Goal: Use online tool/utility: Utilize a website feature to perform a specific function

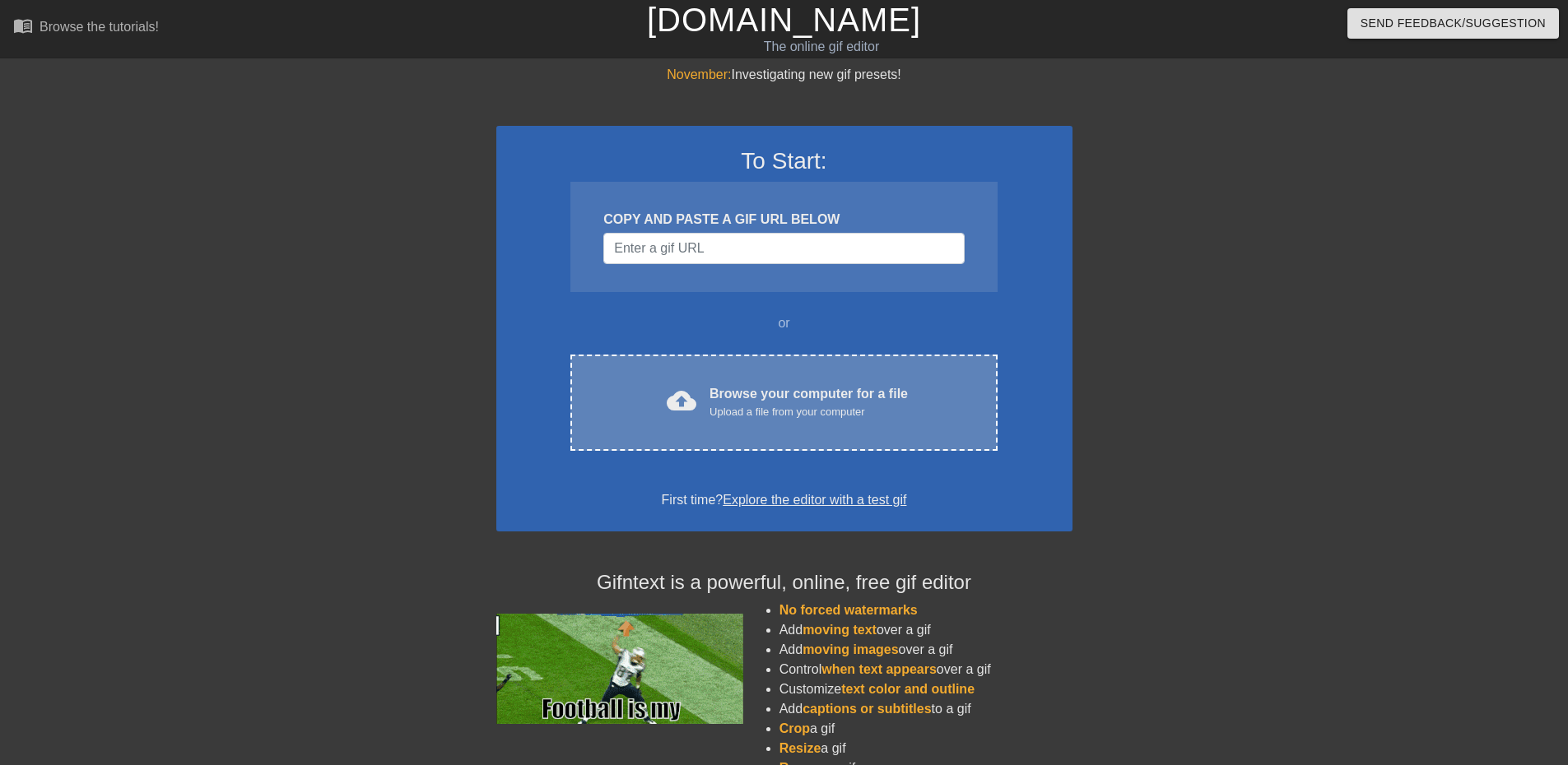
click at [895, 375] on div "cloud_upload Browse your computer for a file Upload a file from your computer C…" at bounding box center [783, 402] width 426 height 96
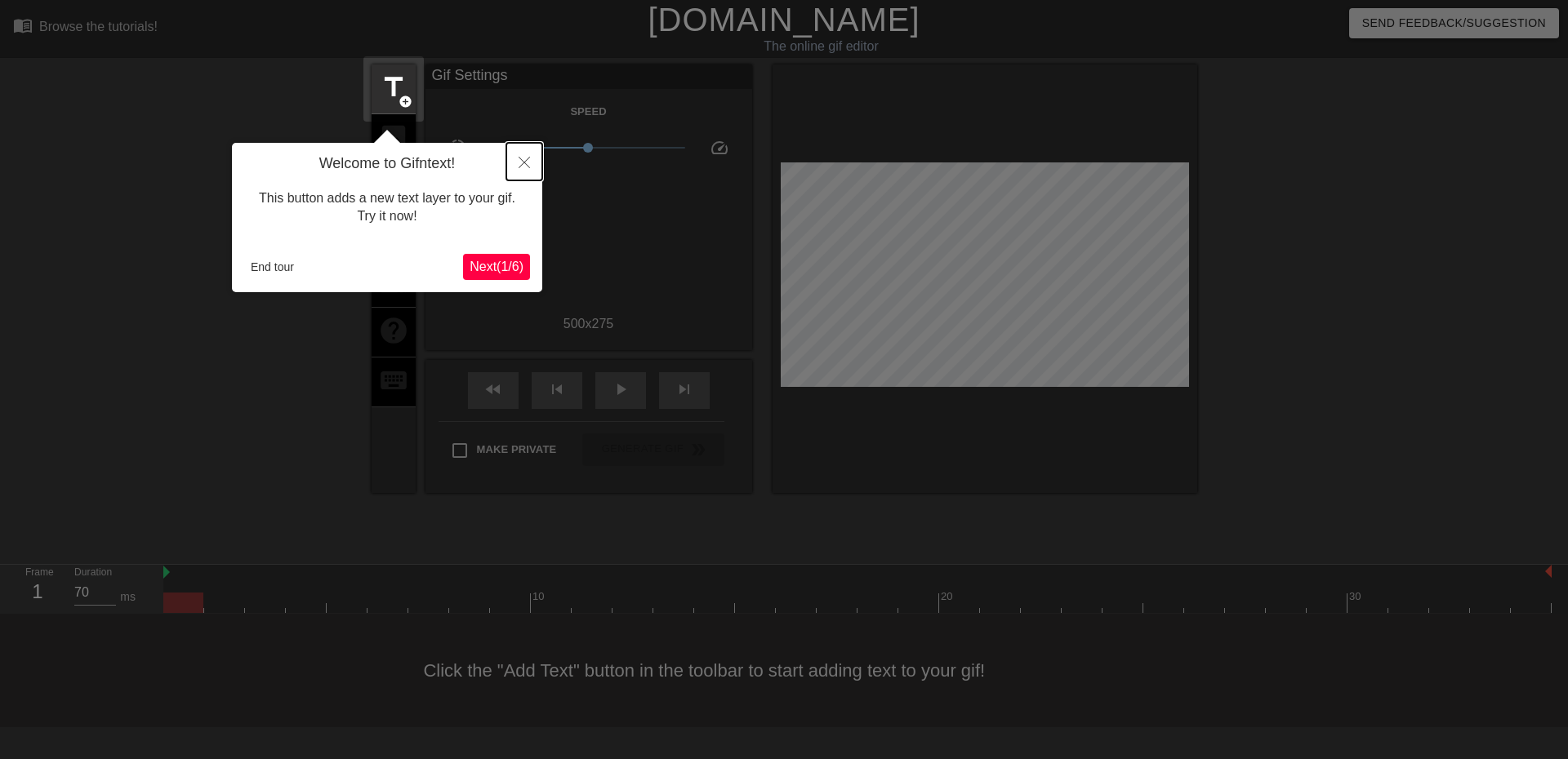
click at [518, 166] on button "Close" at bounding box center [524, 162] width 36 height 38
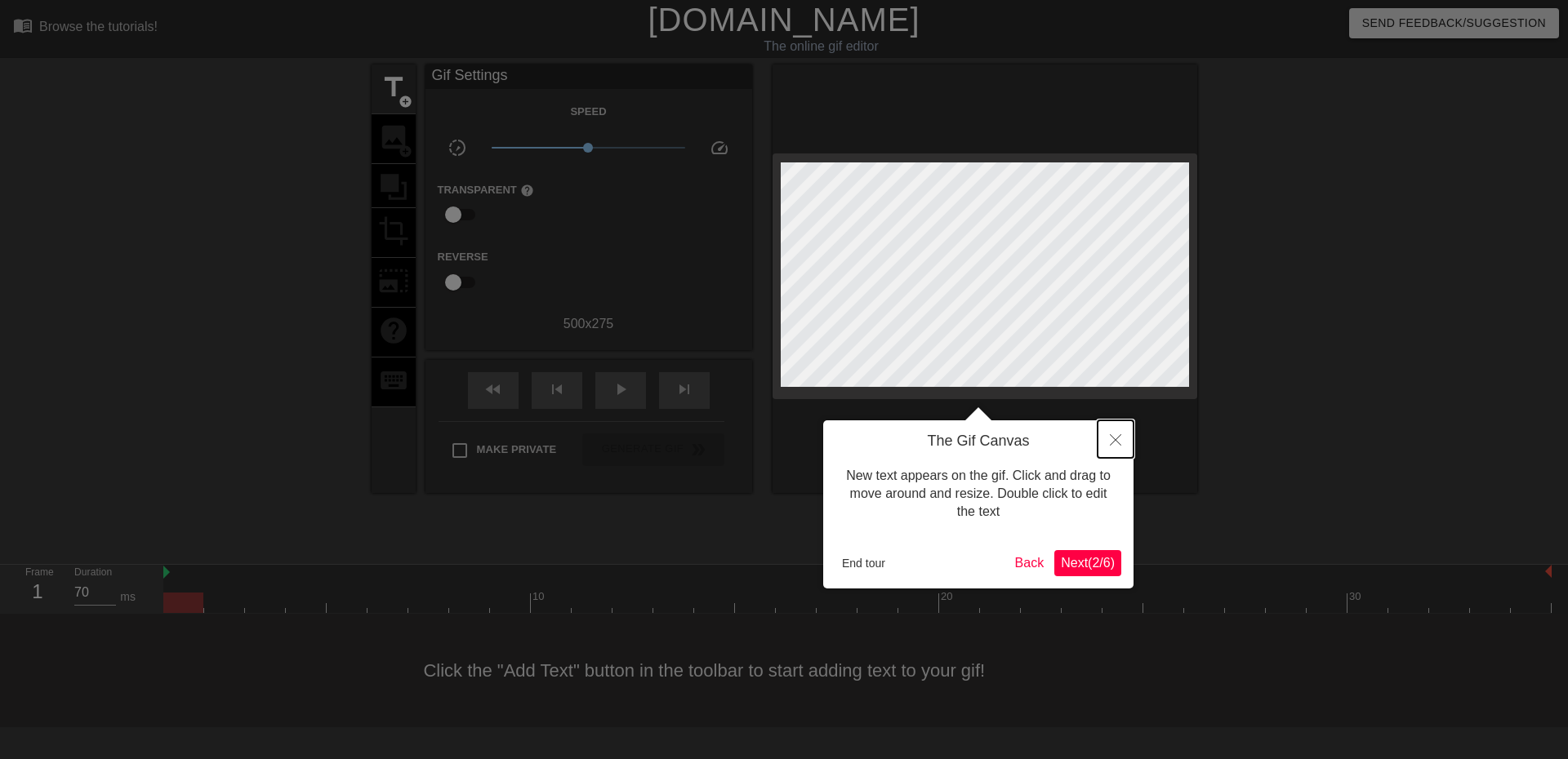
click at [1111, 435] on icon "Close" at bounding box center [1115, 440] width 11 height 11
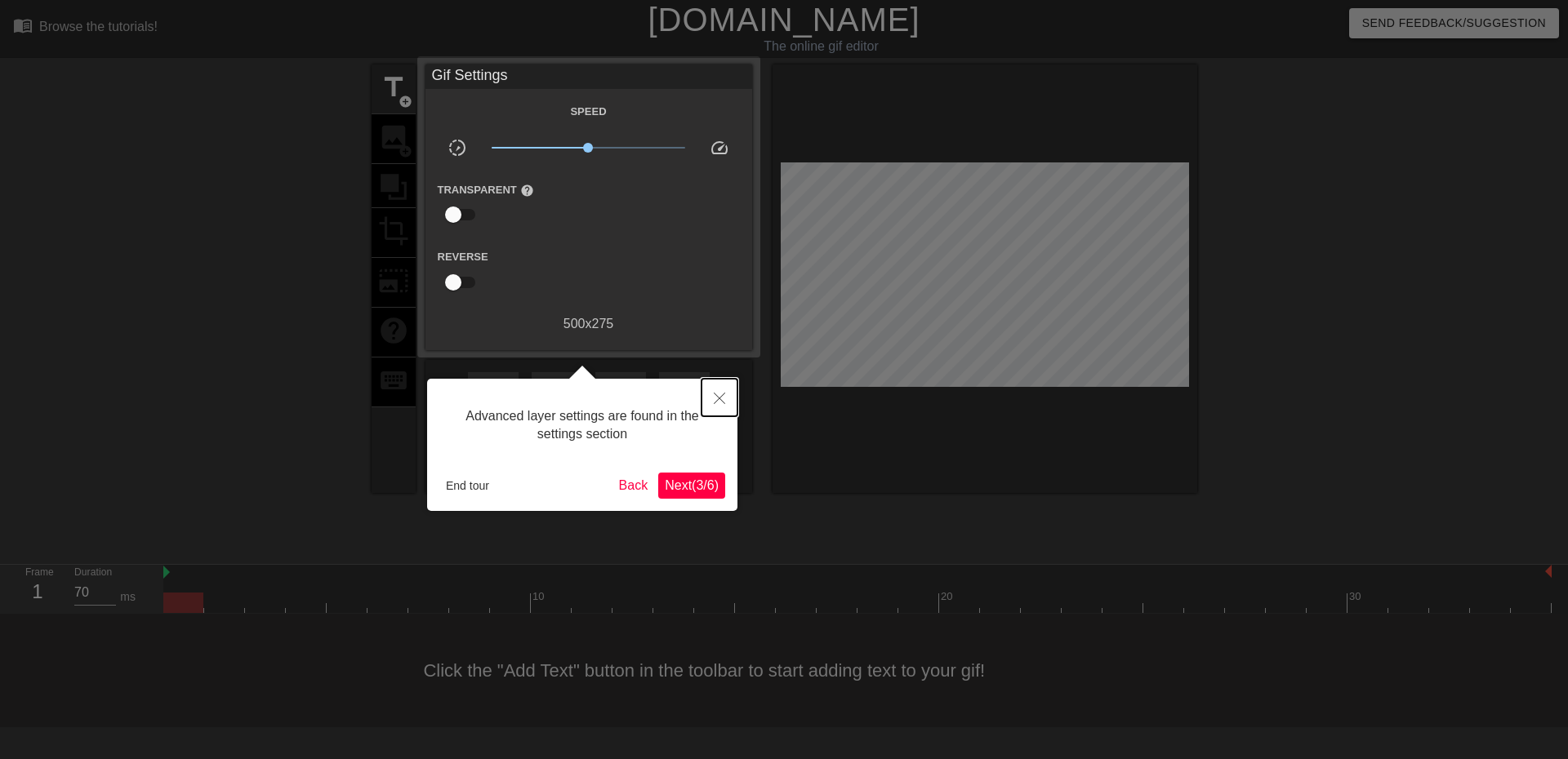
click at [734, 392] on button "Close" at bounding box center [720, 398] width 36 height 38
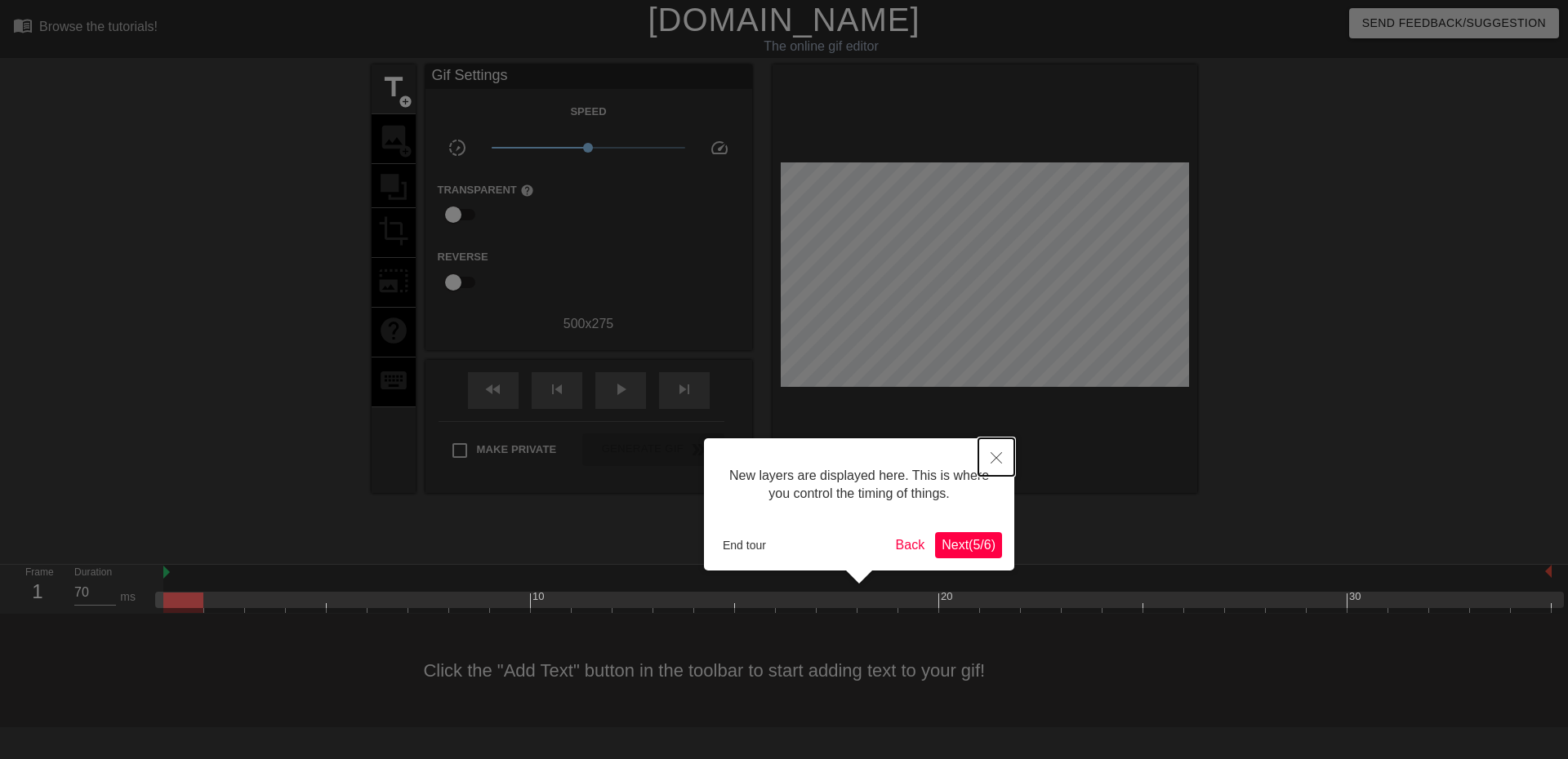
click at [1003, 445] on button "Close" at bounding box center [996, 457] width 36 height 38
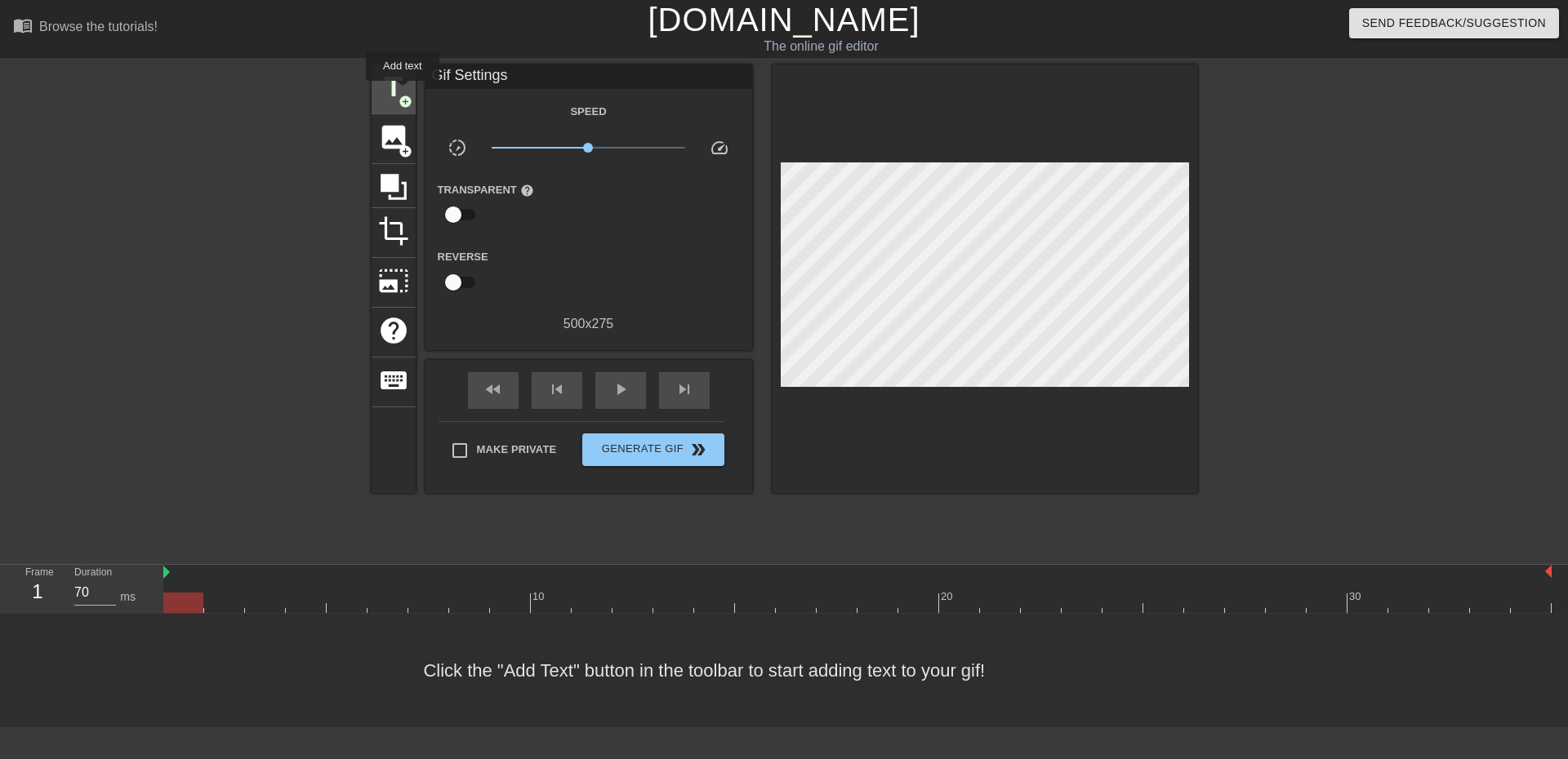
click at [403, 92] on span "title" at bounding box center [394, 87] width 31 height 31
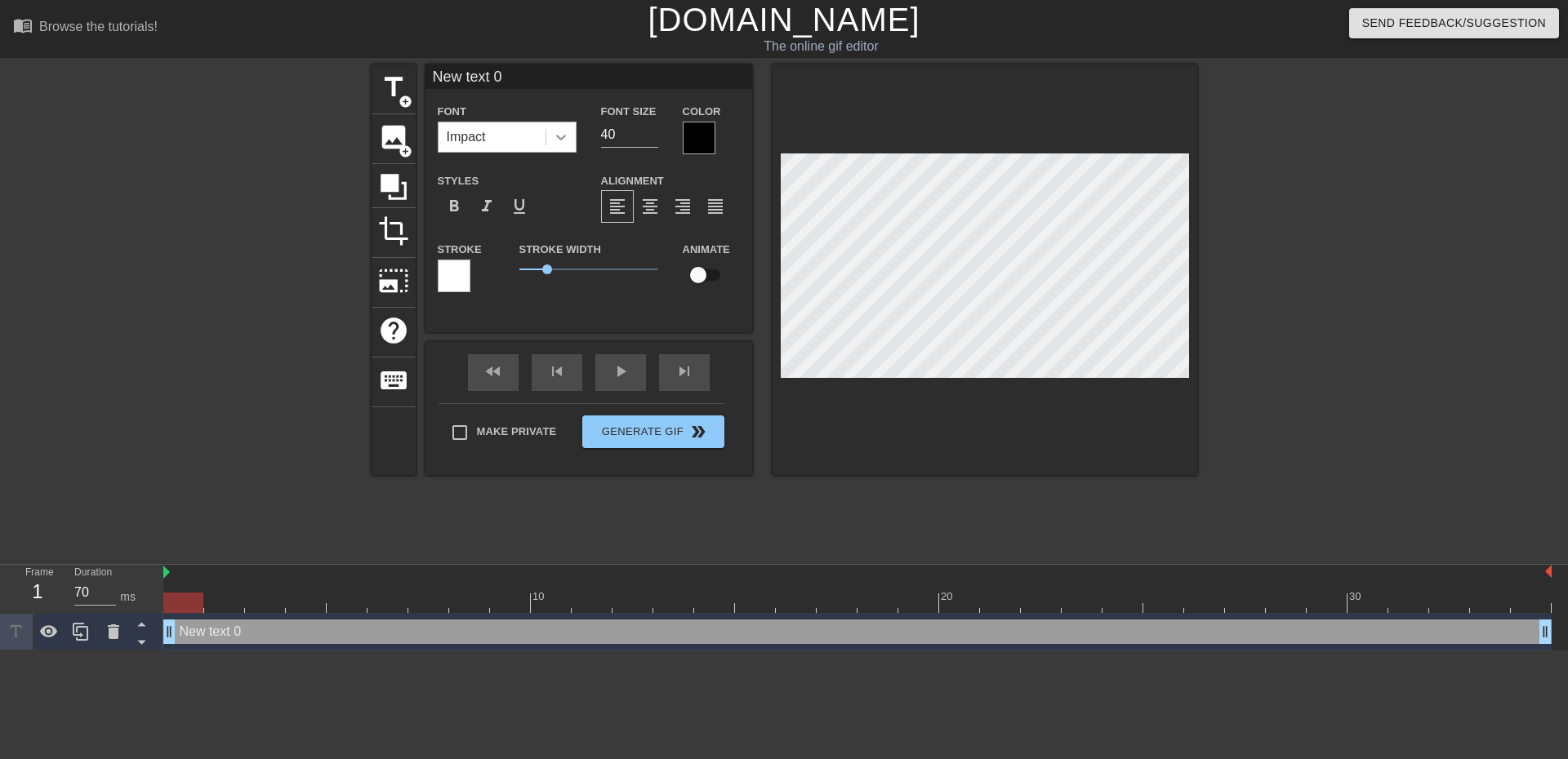
click at [556, 137] on icon at bounding box center [561, 137] width 16 height 16
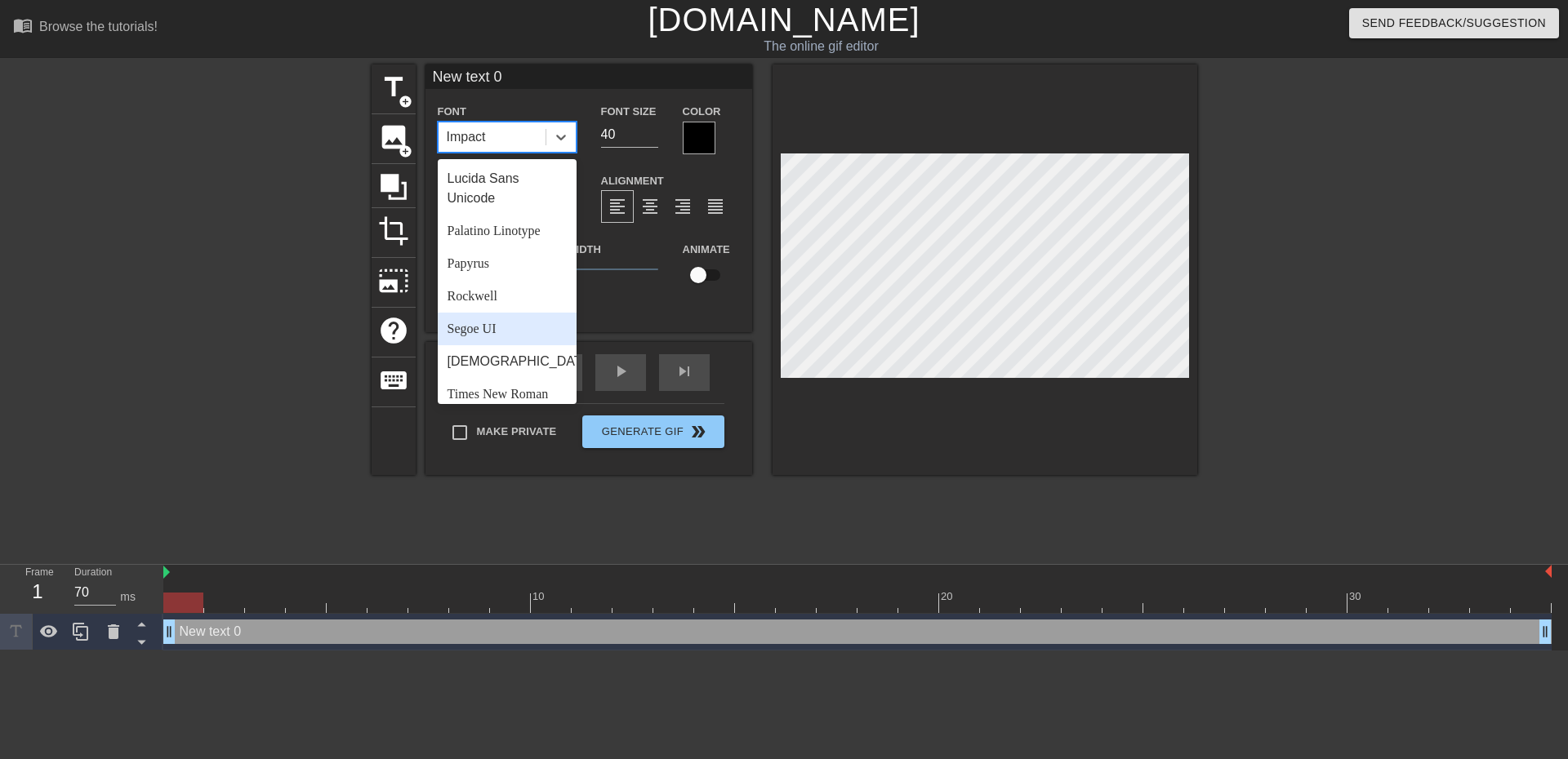
scroll to position [584, 0]
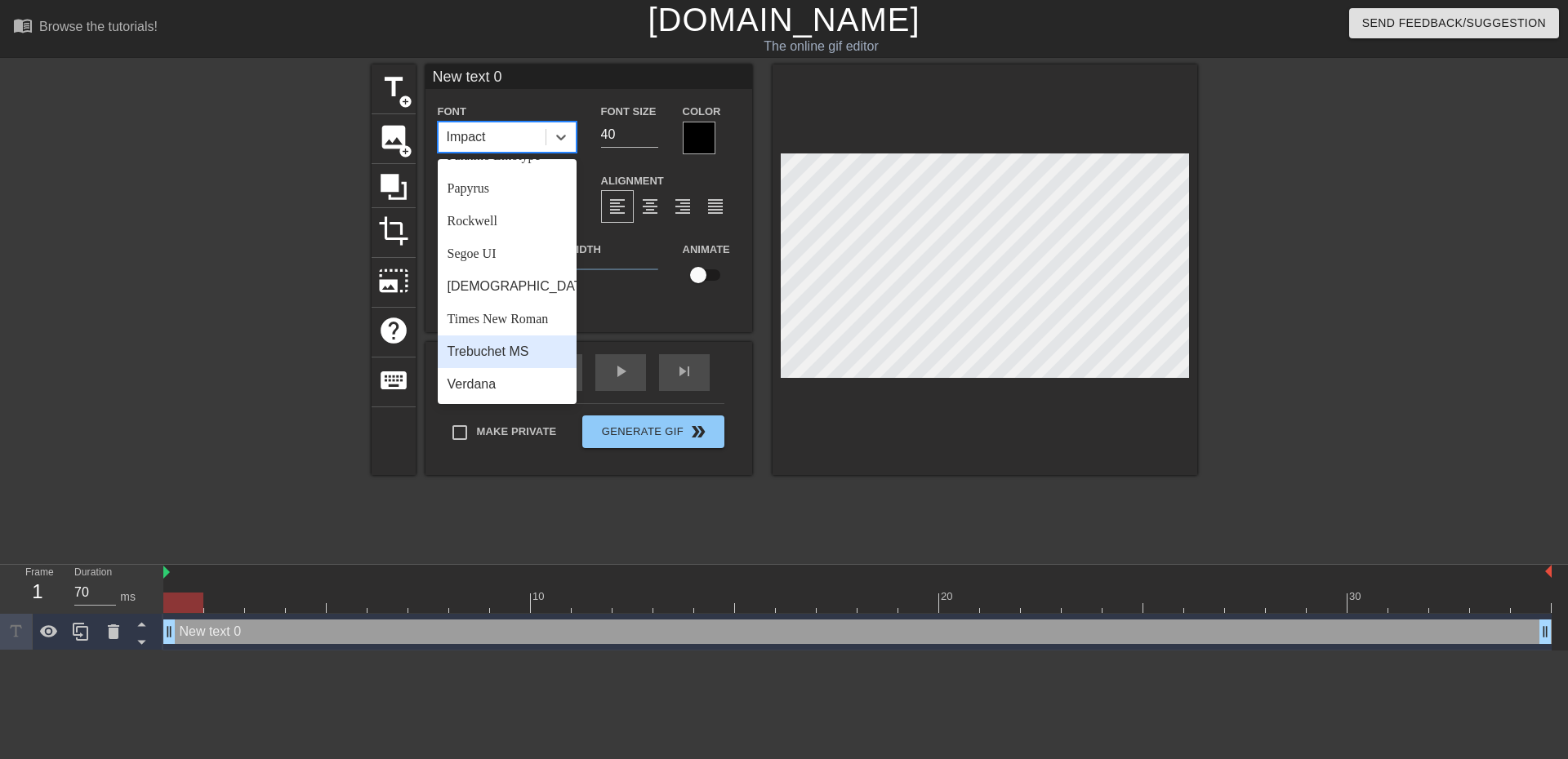
click at [505, 345] on div "Trebuchet MS" at bounding box center [506, 352] width 139 height 33
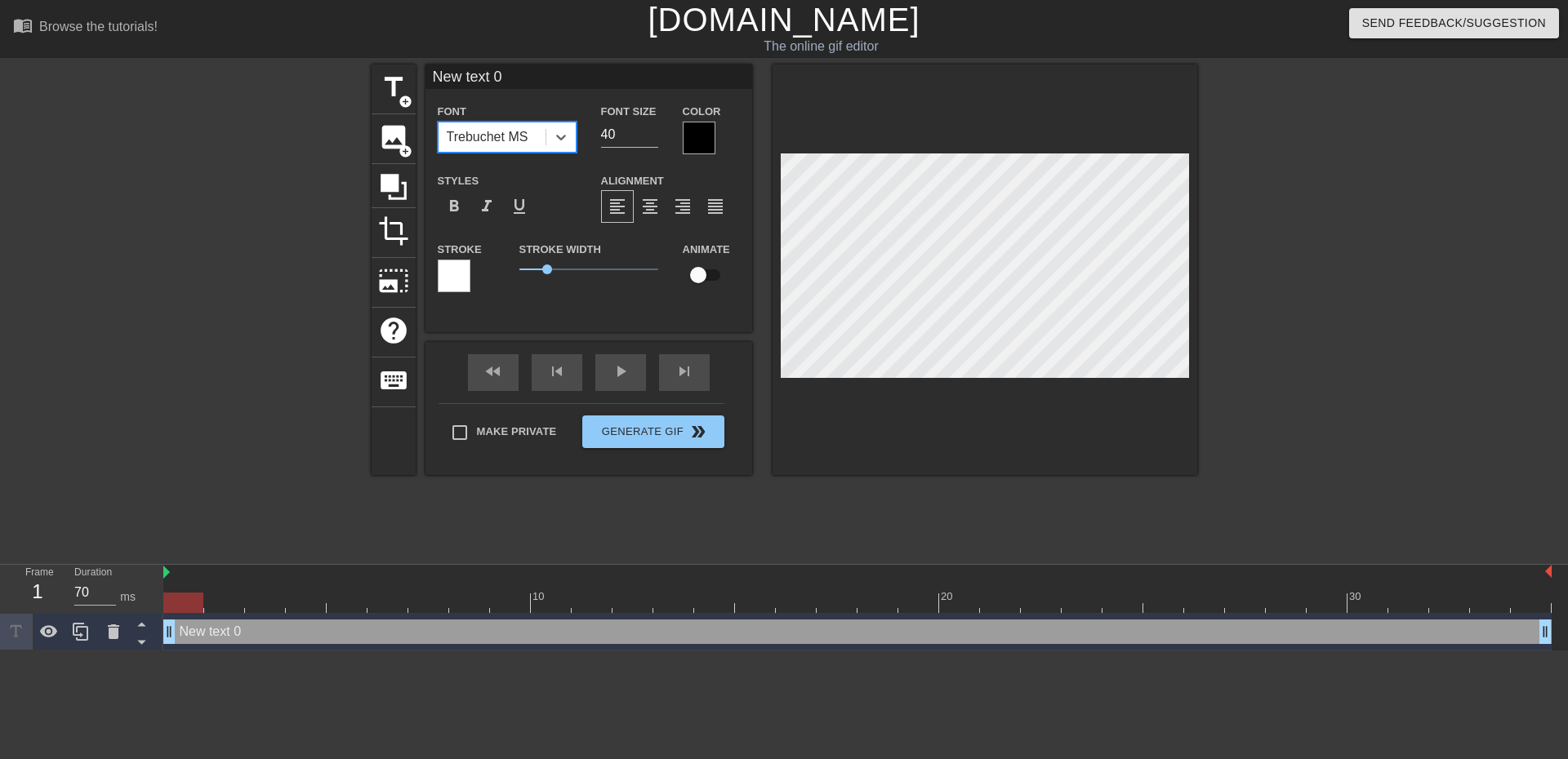
click at [695, 138] on div at bounding box center [699, 138] width 33 height 33
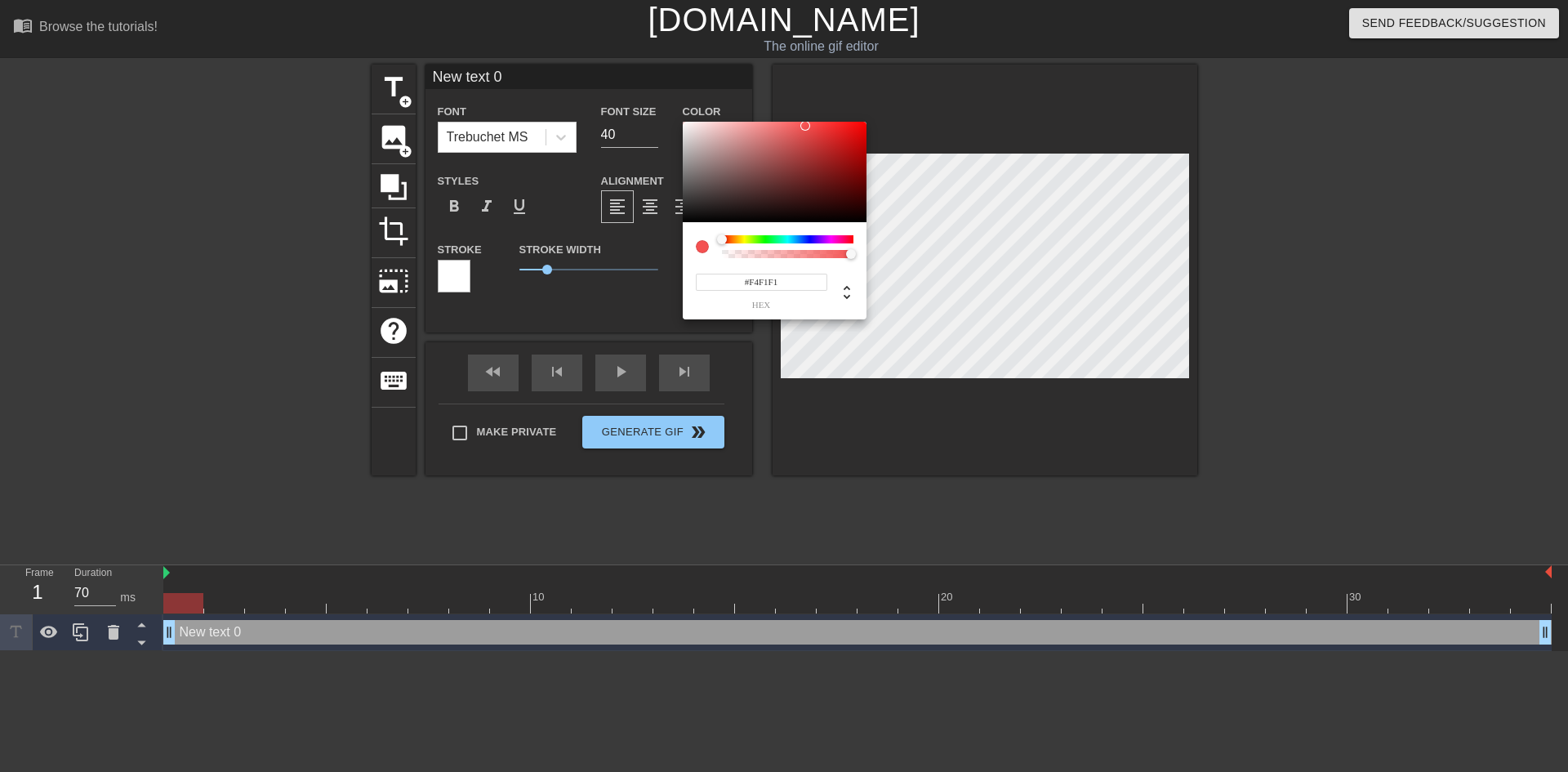
type input "#F4F0F0"
drag, startPoint x: 716, startPoint y: 156, endPoint x: 685, endPoint y: 126, distance: 43.1
click at [685, 126] on div at bounding box center [774, 172] width 183 height 102
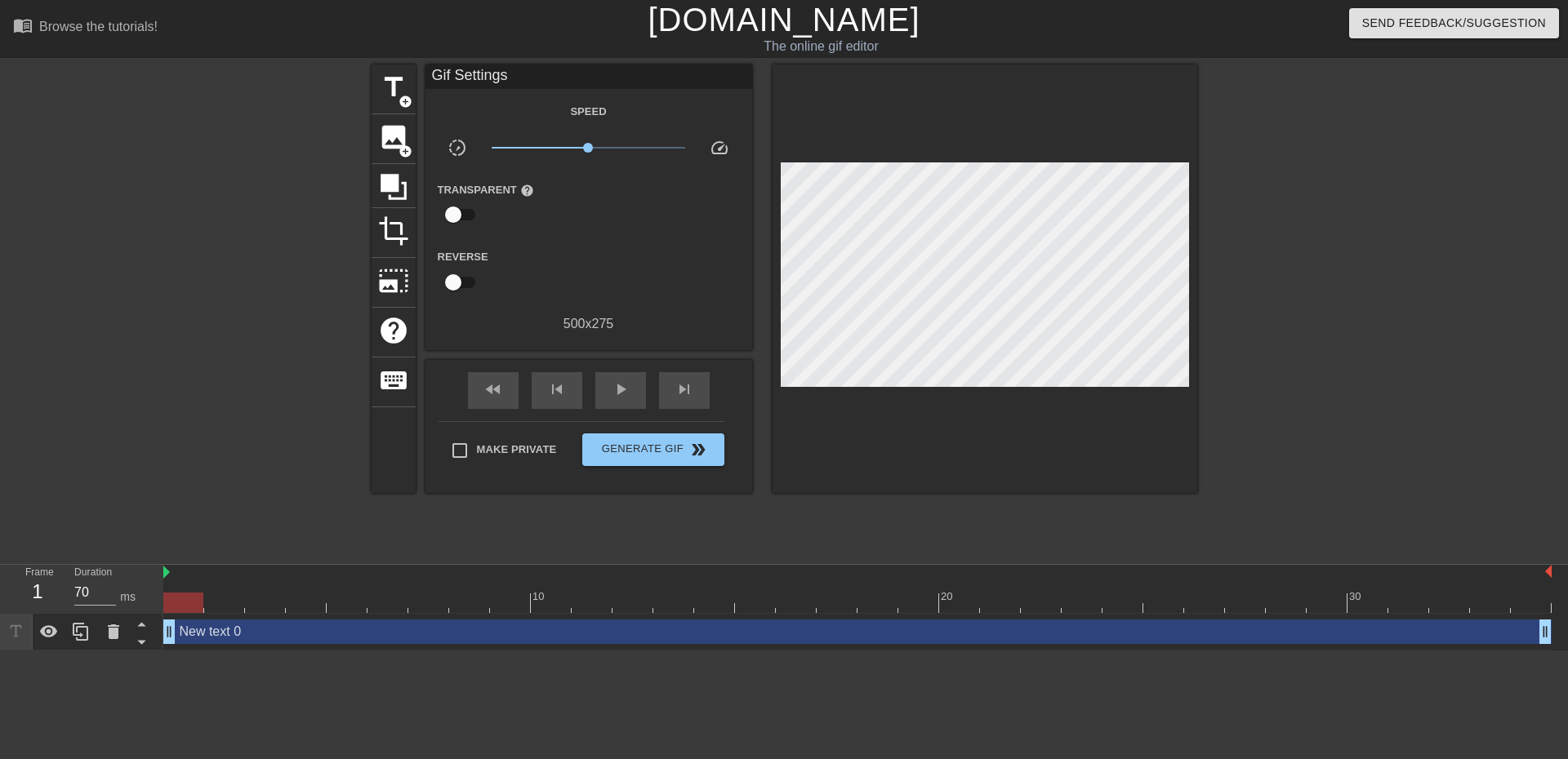
click at [698, 636] on div "New text 0 drag_handle drag_handle" at bounding box center [858, 632] width 1388 height 24
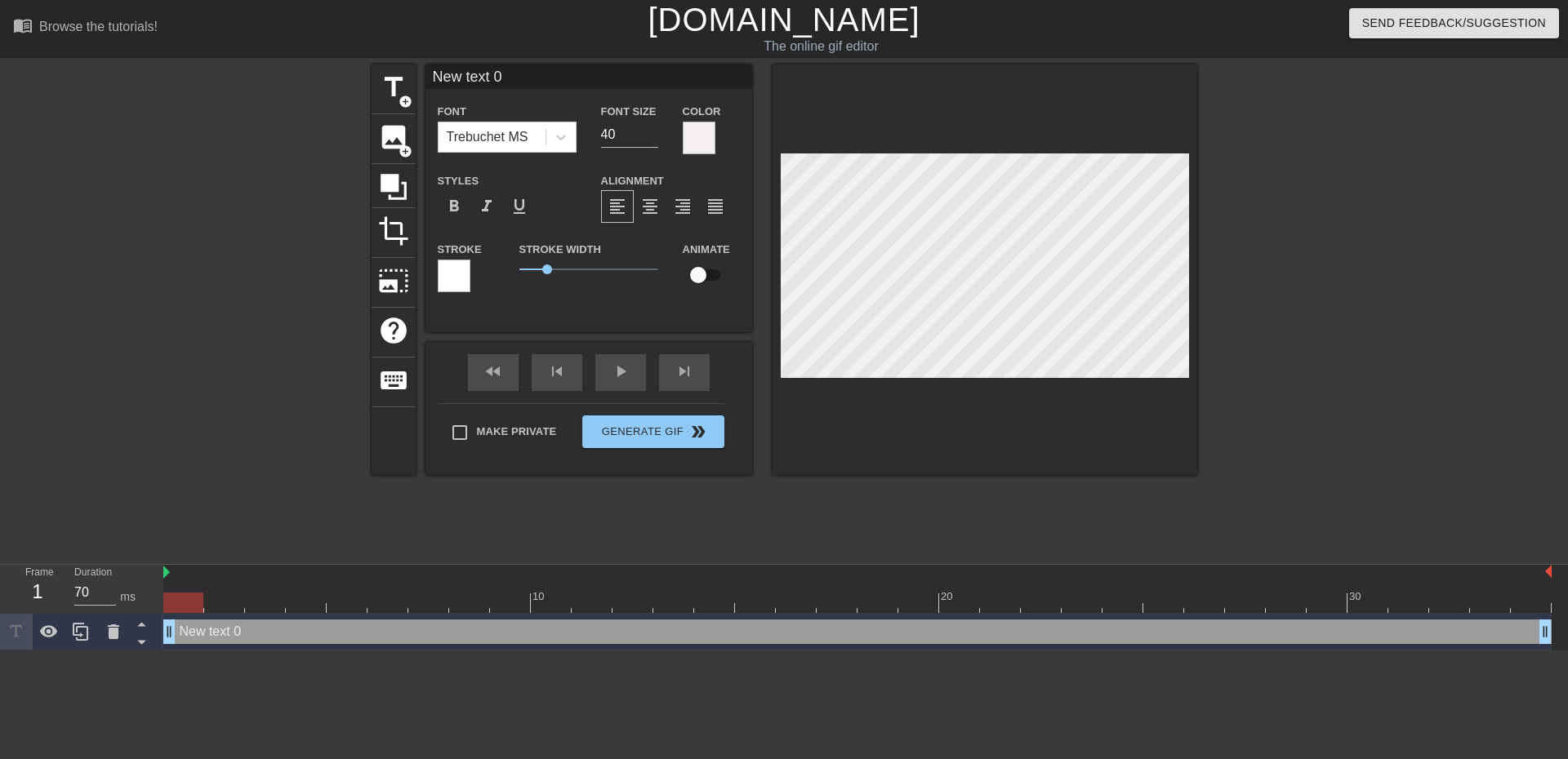
drag, startPoint x: 534, startPoint y: 83, endPoint x: 421, endPoint y: 60, distance: 115.3
click at [421, 62] on div "menu_book Browse the tutorials! [DOMAIN_NAME] The online gif editor Send Feedba…" at bounding box center [784, 325] width 1568 height 651
click at [505, 77] on input "Depois de 4 horas" at bounding box center [588, 77] width 326 height 24
type input "Depois de 5 horas"
click at [699, 139] on div at bounding box center [699, 138] width 33 height 33
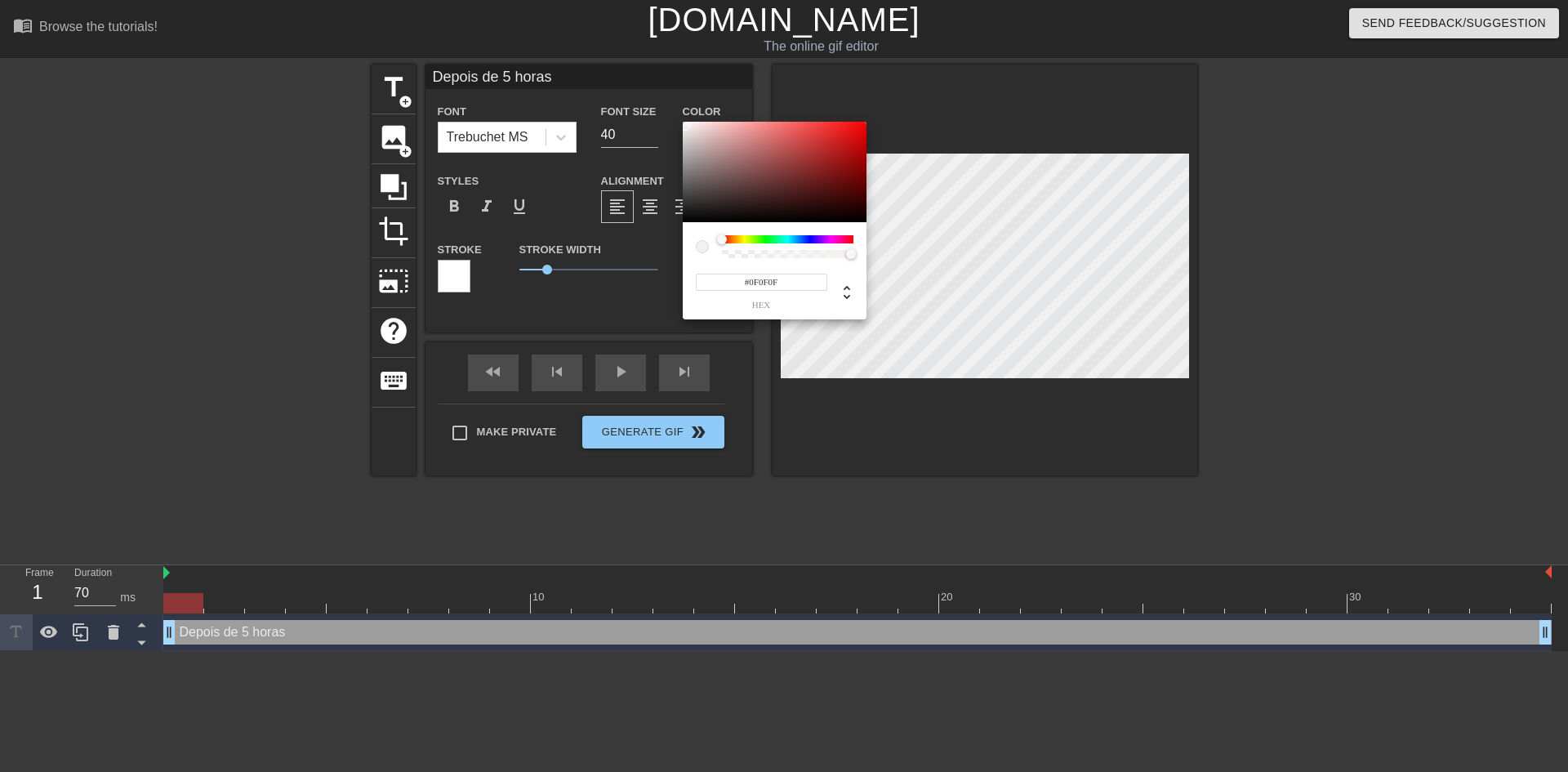
type input "#0D0D0D"
drag, startPoint x: 736, startPoint y: 203, endPoint x: 666, endPoint y: 217, distance: 71.4
click at [666, 217] on div "#0D0D0D hex" at bounding box center [784, 386] width 1568 height 772
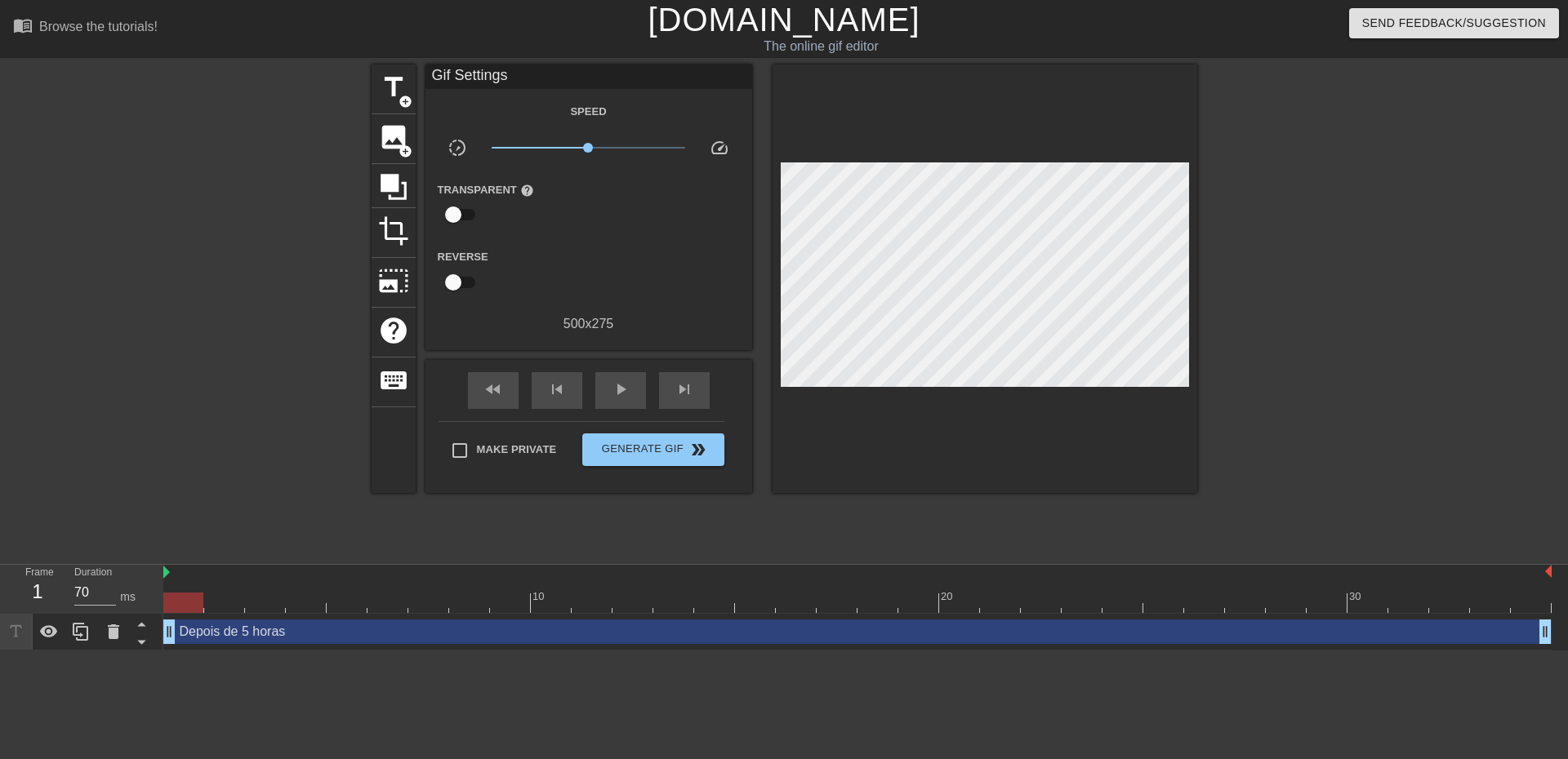
click at [726, 625] on div "Depois de 5 horas drag_handle drag_handle" at bounding box center [858, 632] width 1388 height 24
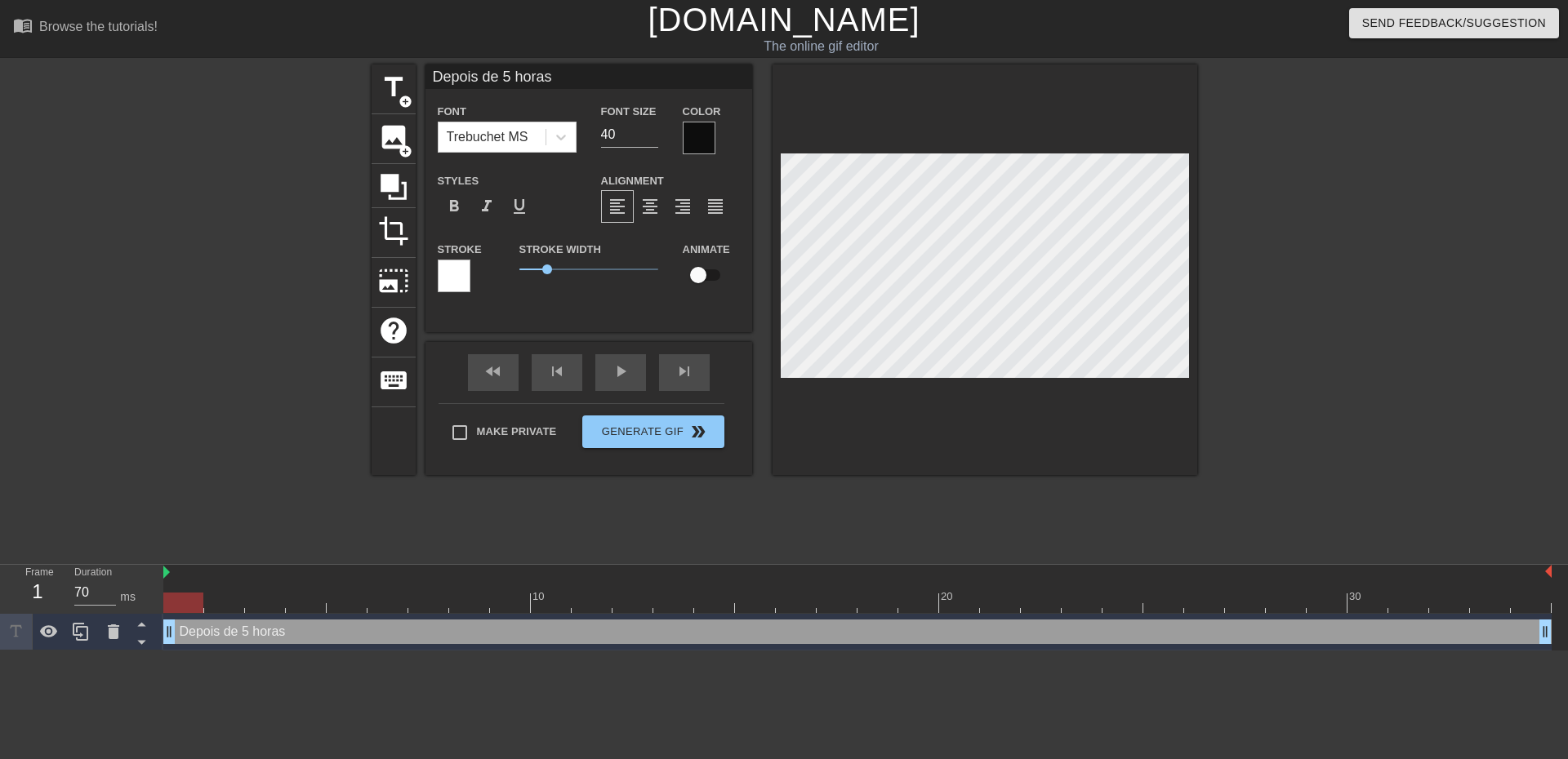
click at [448, 282] on div at bounding box center [454, 276] width 33 height 33
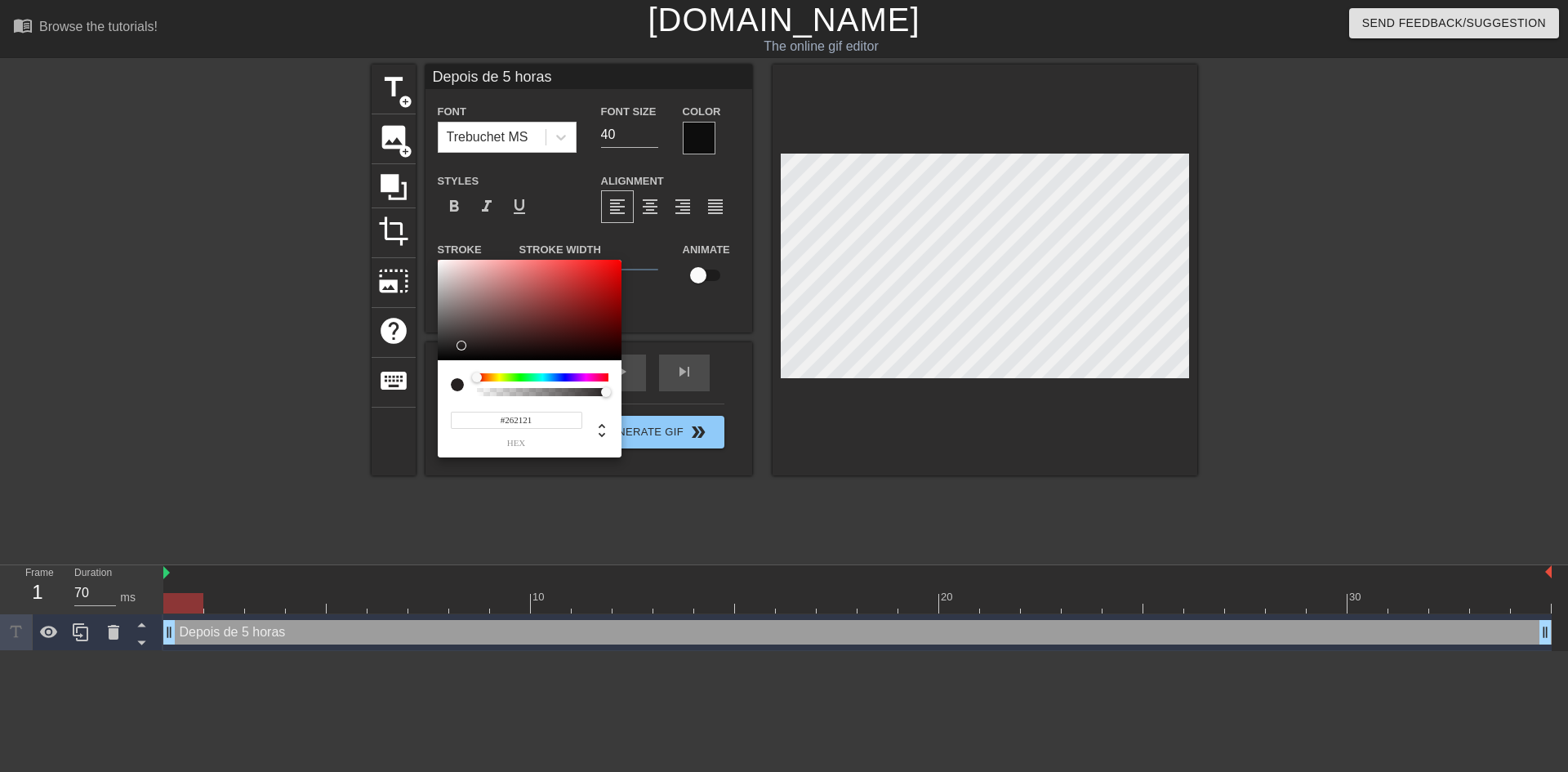
type input "#000000"
drag, startPoint x: 510, startPoint y: 334, endPoint x: 395, endPoint y: 375, distance: 122.1
click at [395, 375] on div "#000000 hex" at bounding box center [784, 386] width 1568 height 772
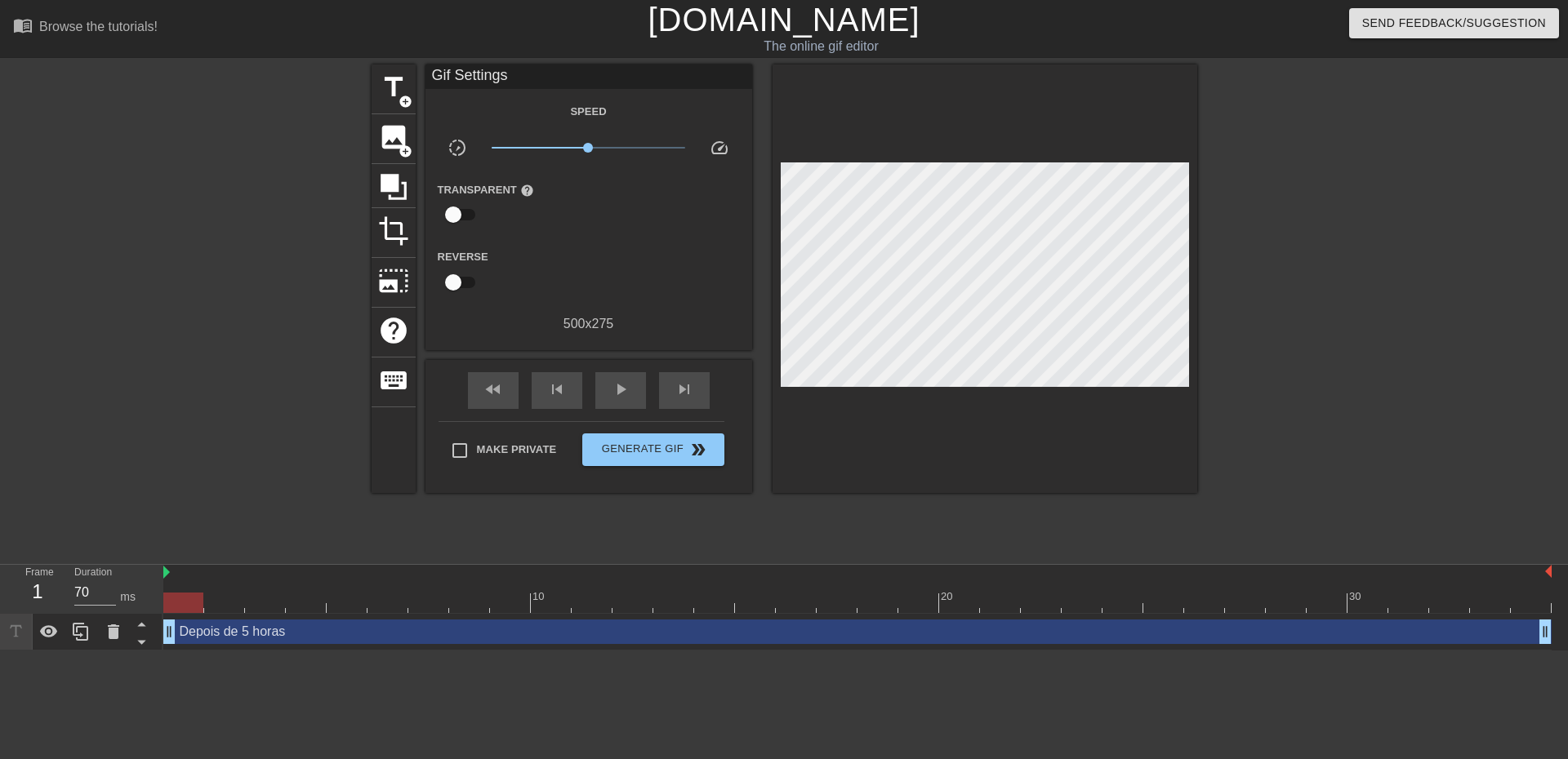
click at [825, 640] on div "Depois de 5 horas drag_handle drag_handle" at bounding box center [858, 632] width 1388 height 24
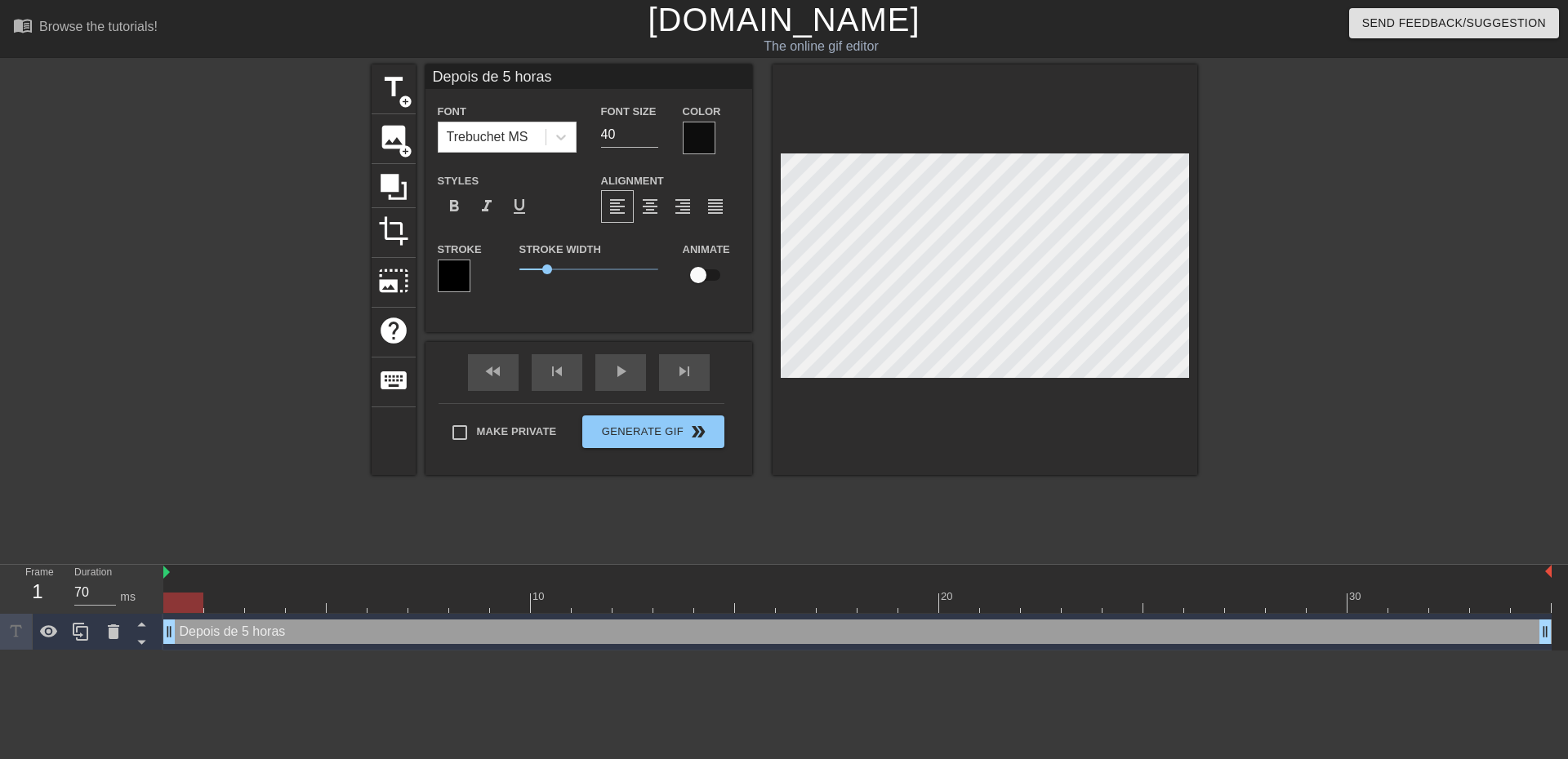
click at [704, 147] on div at bounding box center [699, 138] width 33 height 33
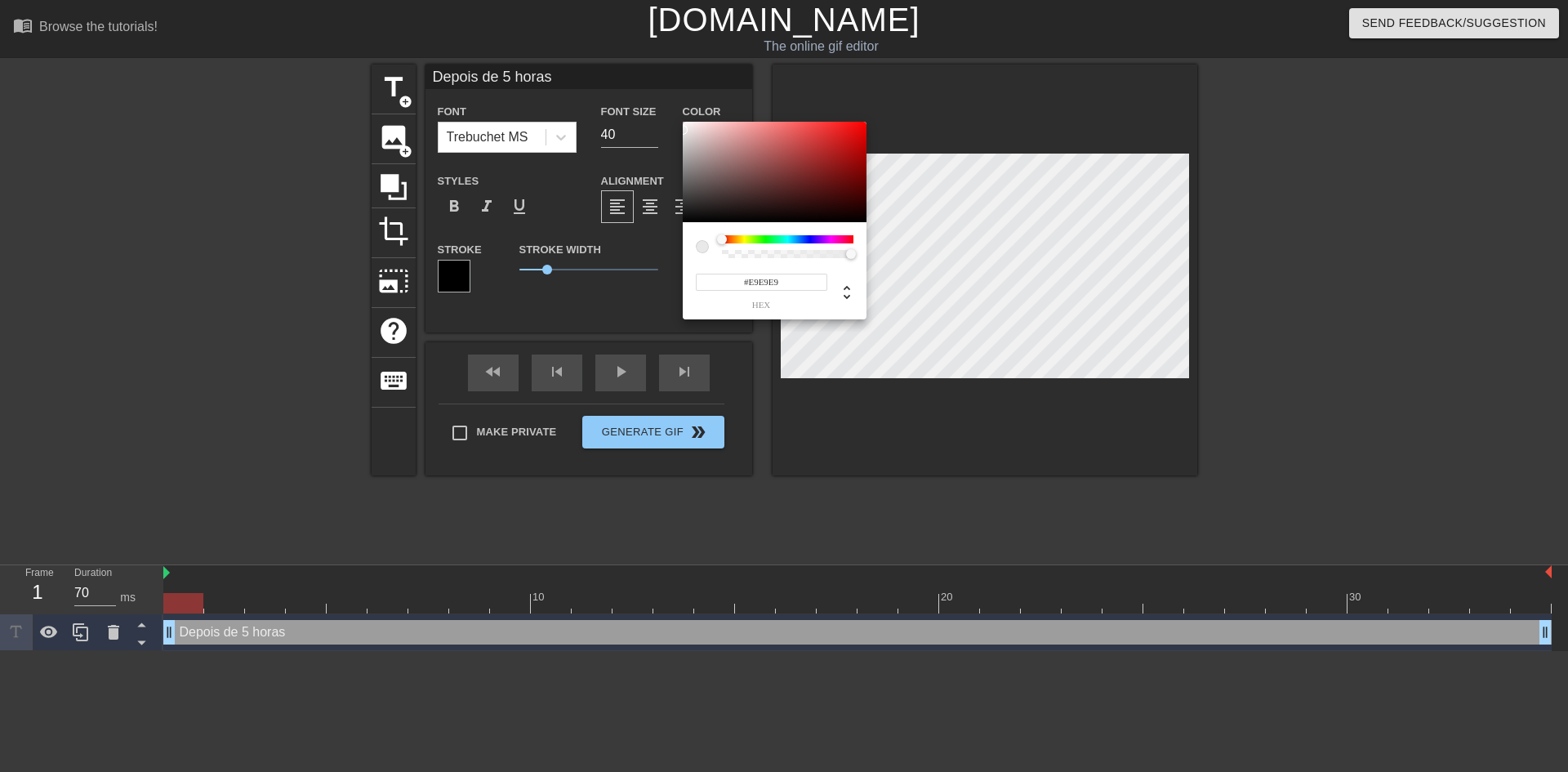
type input "#F2F2F2"
drag, startPoint x: 703, startPoint y: 198, endPoint x: 670, endPoint y: 127, distance: 78.3
click at [670, 127] on div "#F2F2F2 hex" at bounding box center [784, 386] width 1568 height 772
